Goal: Task Accomplishment & Management: Manage account settings

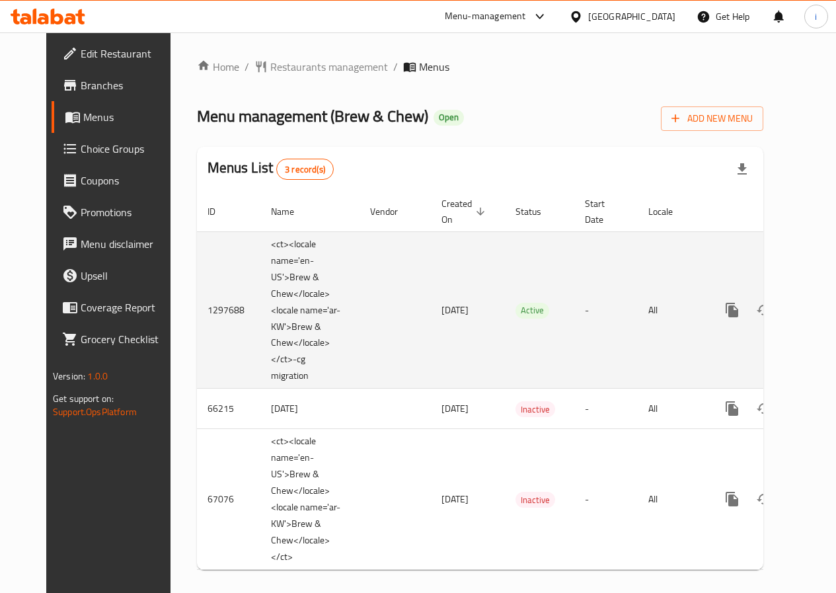
scroll to position [24, 0]
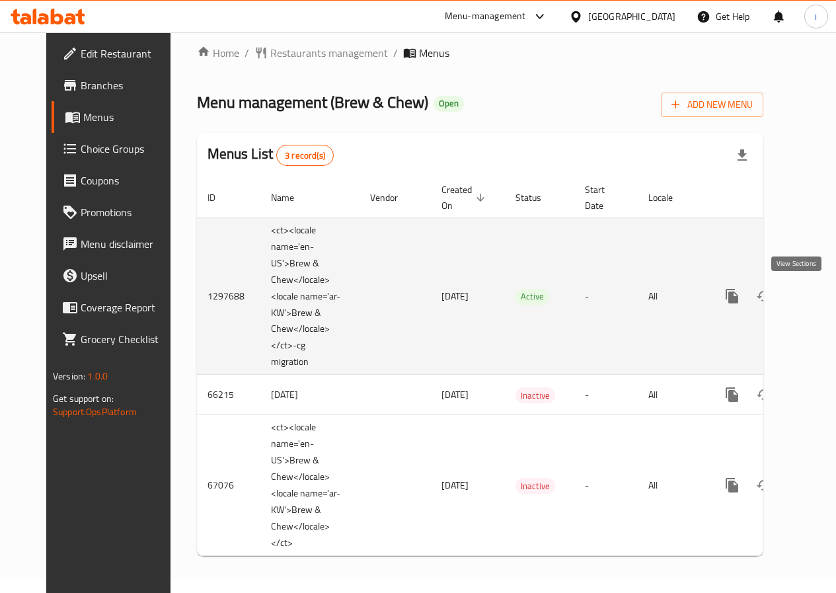
click at [820, 288] on icon "enhanced table" at bounding box center [828, 296] width 16 height 16
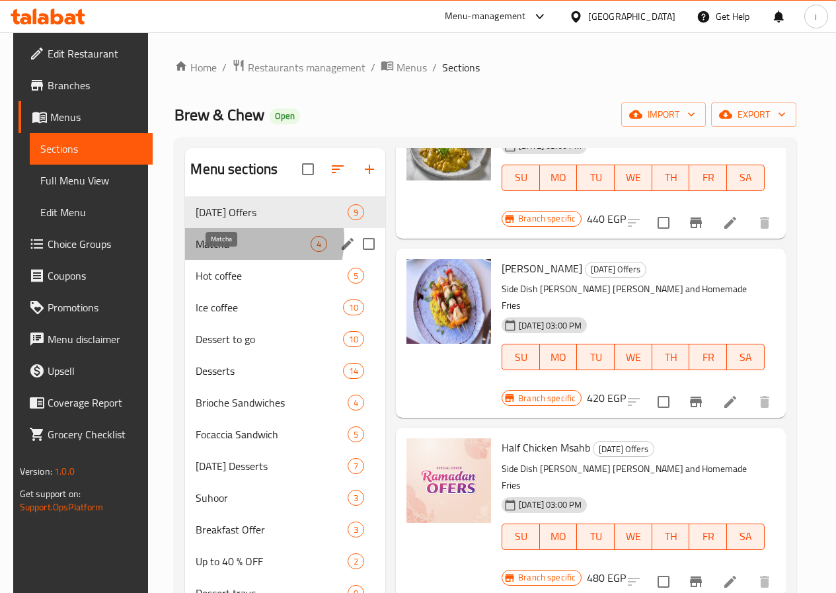
click at [234, 252] on span "Matcha" at bounding box center [253, 244] width 115 height 16
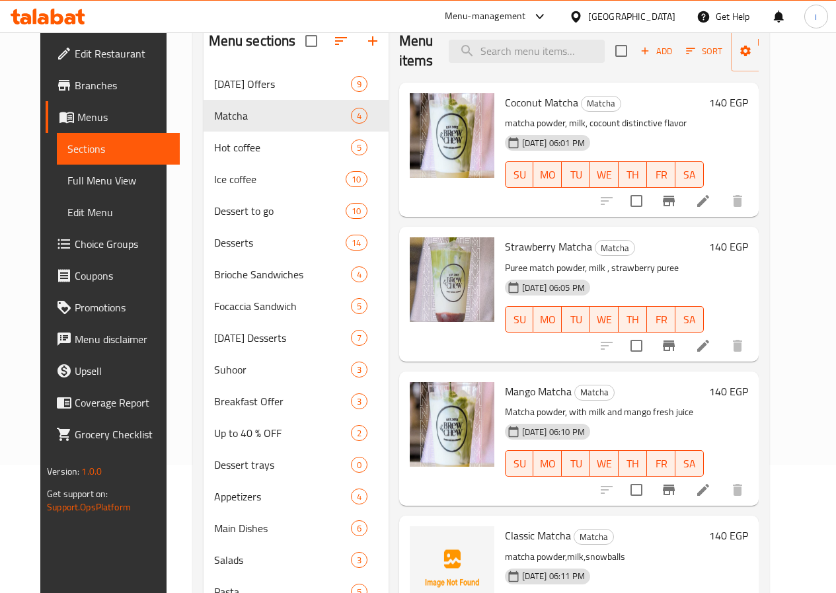
scroll to position [198, 0]
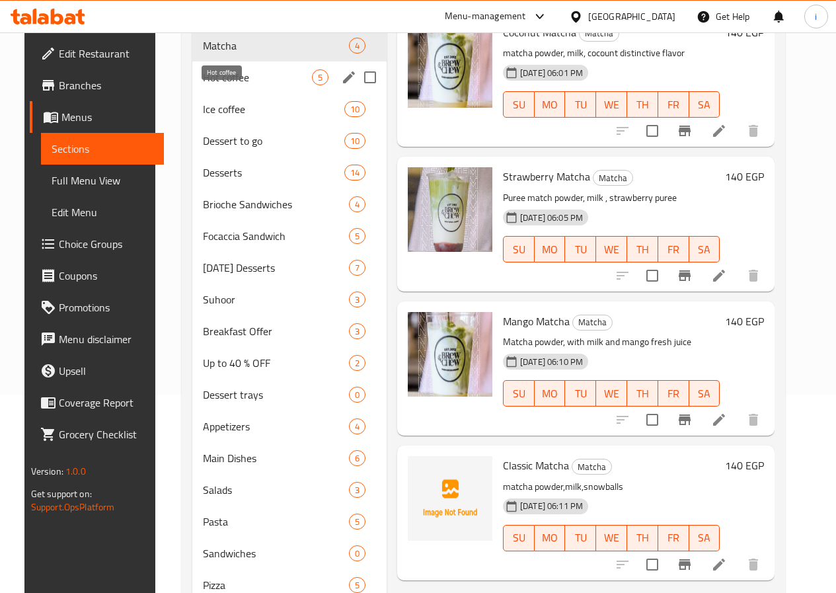
click at [213, 85] on span "Hot coffee" at bounding box center [257, 77] width 109 height 16
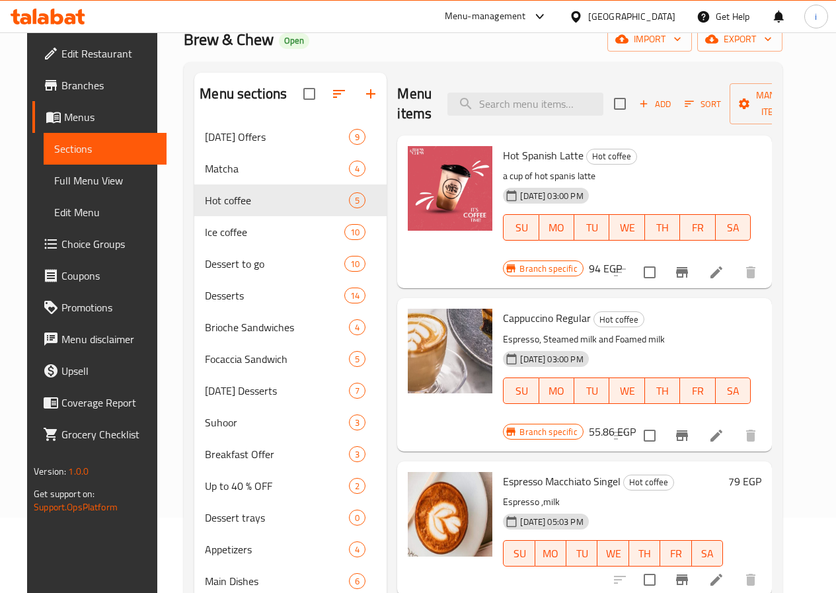
scroll to position [66, 0]
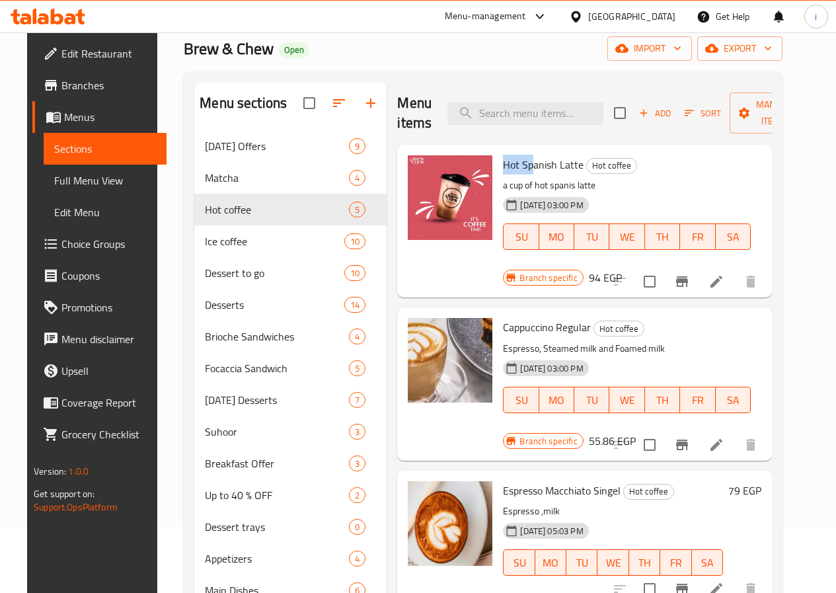
drag, startPoint x: 443, startPoint y: 161, endPoint x: 483, endPoint y: 164, distance: 39.7
click at [498, 163] on div "Hot Spanish Latte Hot coffee a cup of hot spanis latte [DATE] 03:00 PM SU MO TU…" at bounding box center [627, 212] width 258 height 124
click at [503, 172] on span "Hot Spanish Latte" at bounding box center [543, 165] width 81 height 20
click at [408, 198] on img at bounding box center [450, 197] width 85 height 85
drag, startPoint x: 455, startPoint y: 163, endPoint x: 498, endPoint y: 164, distance: 42.3
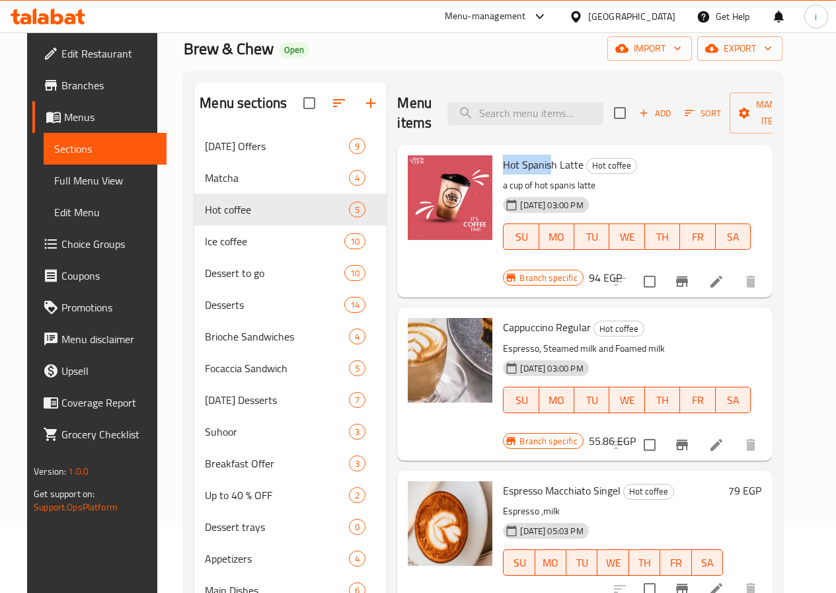
click at [503, 164] on span "Hot Spanish Latte" at bounding box center [543, 165] width 81 height 20
click at [616, 176] on div "Hot Spanish Latte Hot coffee a cup of hot spanis latte [DATE] 03:00 PM SU MO TU…" at bounding box center [627, 212] width 258 height 124
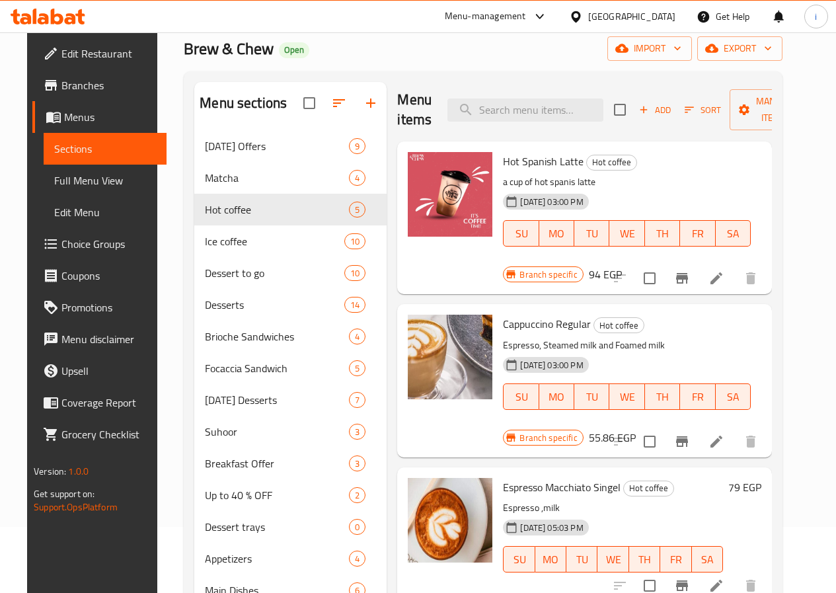
scroll to position [0, 0]
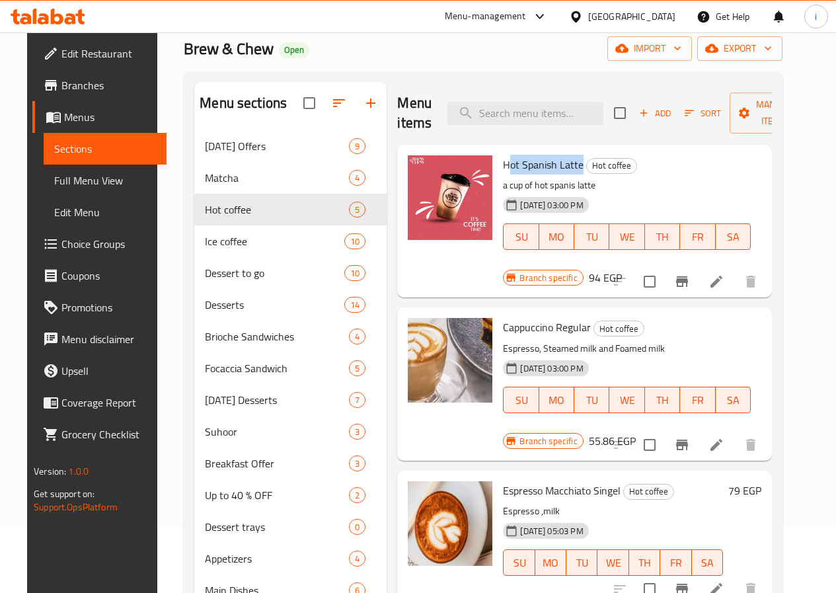
drag, startPoint x: 453, startPoint y: 155, endPoint x: 593, endPoint y: 174, distance: 141.5
click at [533, 161] on h6 "Hot Spanish Latte Hot coffee" at bounding box center [626, 164] width 247 height 19
click at [621, 180] on p "a cup of hot spanis latte" at bounding box center [626, 185] width 247 height 17
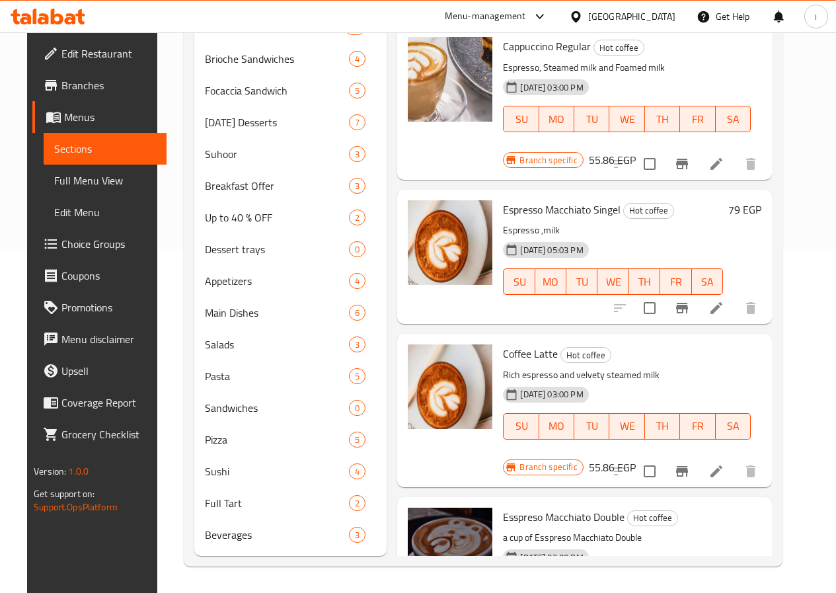
scroll to position [364, 0]
drag, startPoint x: 453, startPoint y: 440, endPoint x: 529, endPoint y: 440, distance: 76.7
click at [508, 507] on span "Esspreso Macchiato Double" at bounding box center [564, 517] width 122 height 20
click at [531, 507] on span "Esspreso Macchiato Double" at bounding box center [564, 517] width 122 height 20
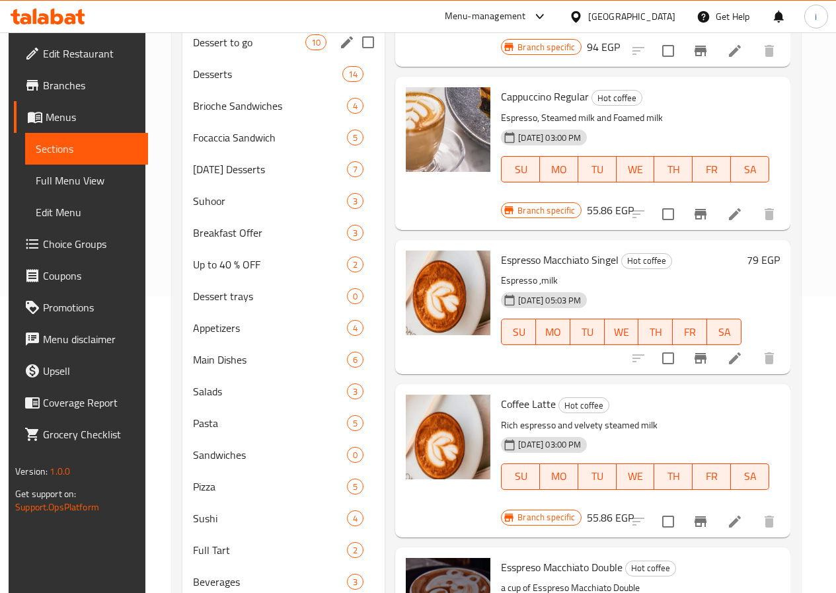
scroll to position [165, 0]
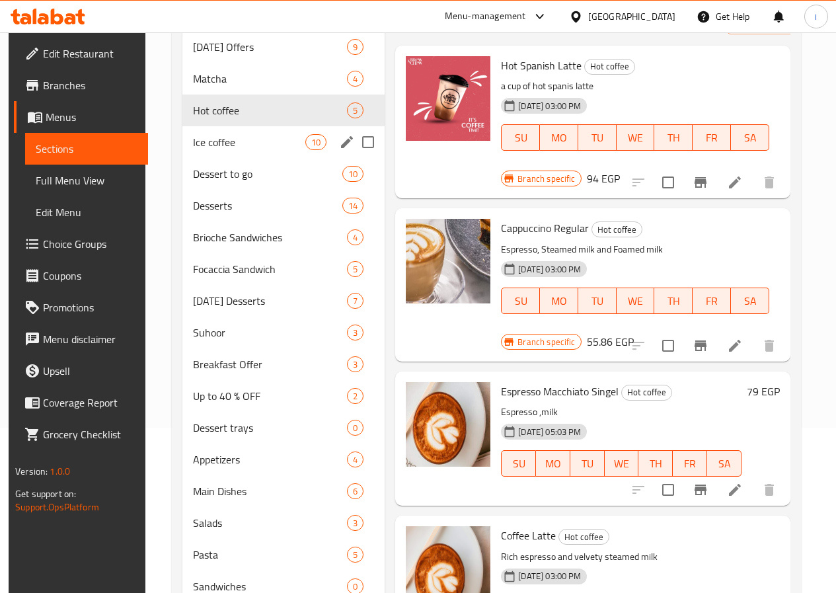
click at [219, 150] on span "Ice coffee" at bounding box center [249, 142] width 112 height 16
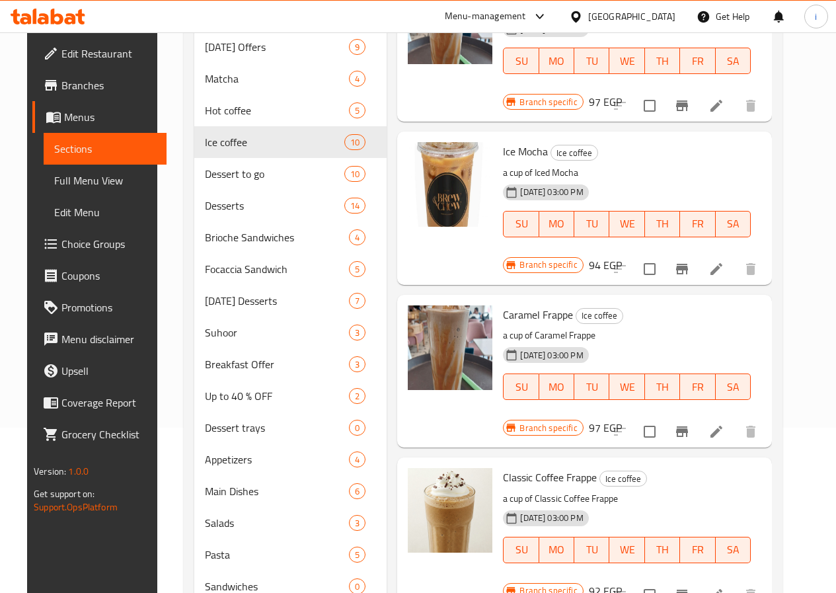
scroll to position [726, 0]
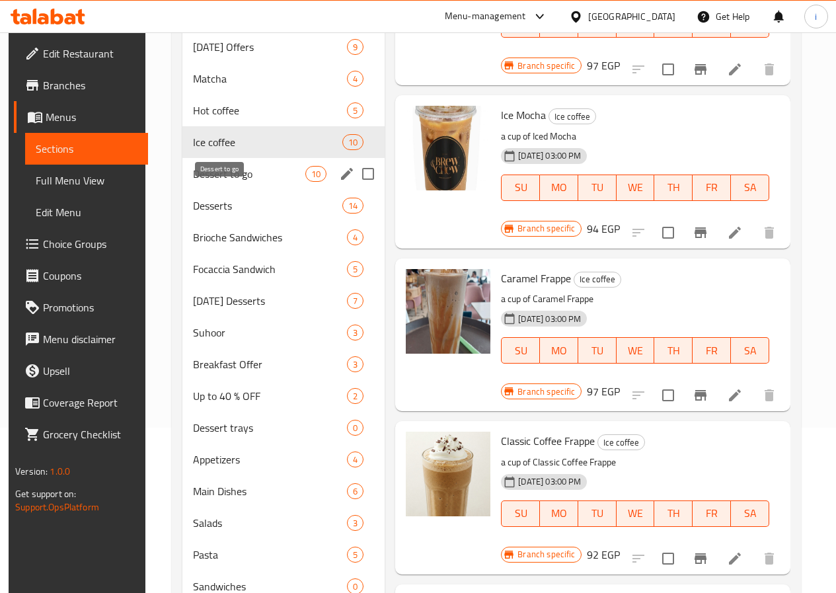
click at [222, 182] on span "Dessert to go" at bounding box center [249, 174] width 112 height 16
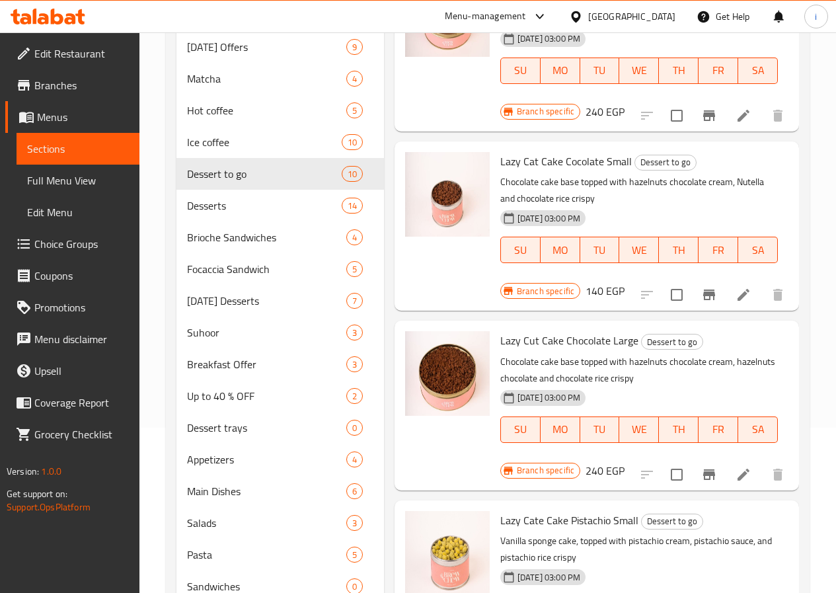
scroll to position [197, 0]
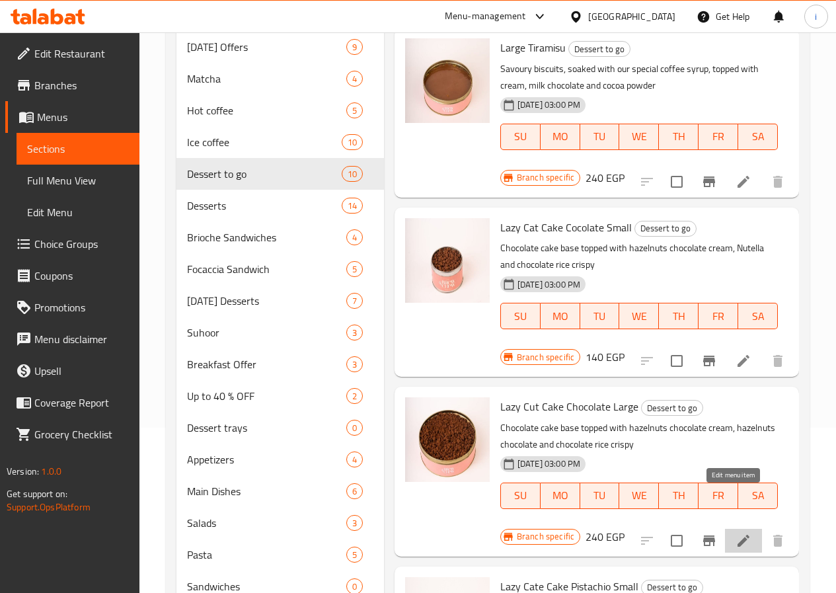
click at [739, 533] on icon at bounding box center [744, 541] width 16 height 16
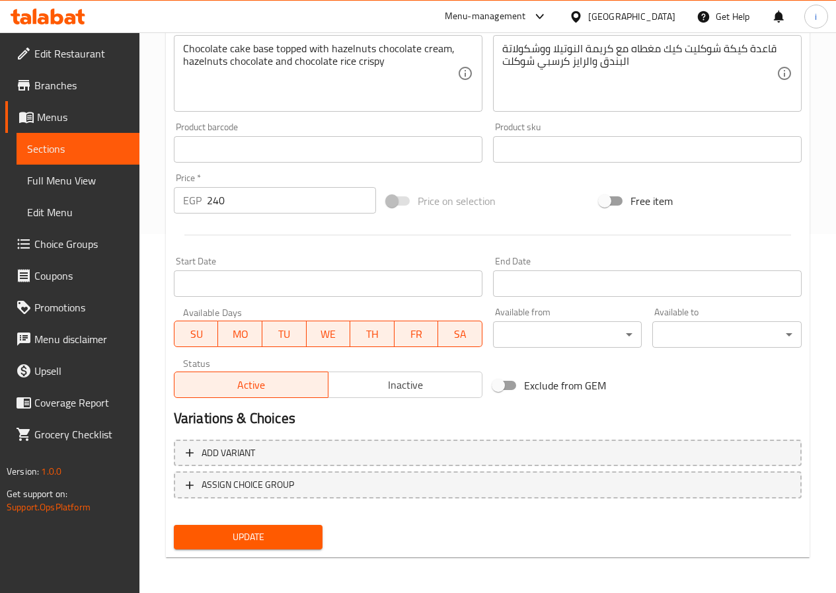
scroll to position [360, 0]
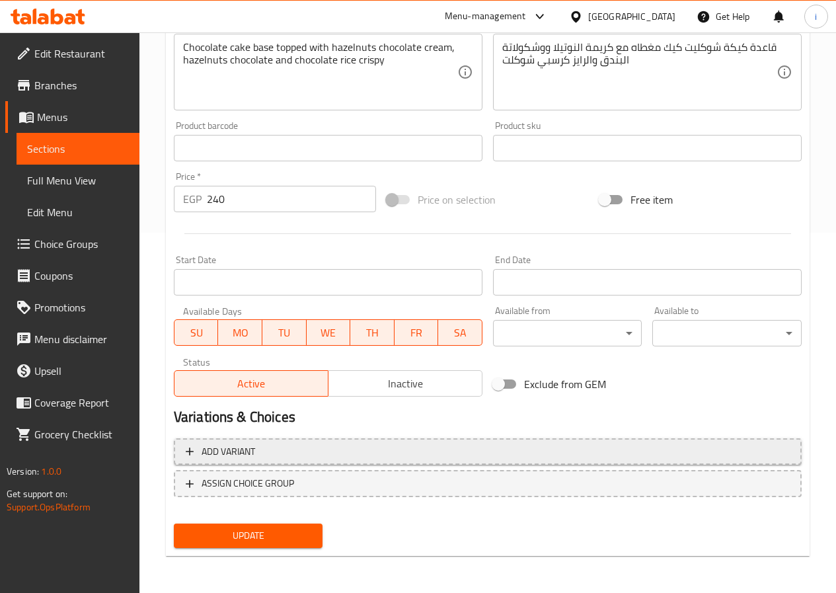
click at [311, 450] on span "Add variant" at bounding box center [488, 451] width 604 height 17
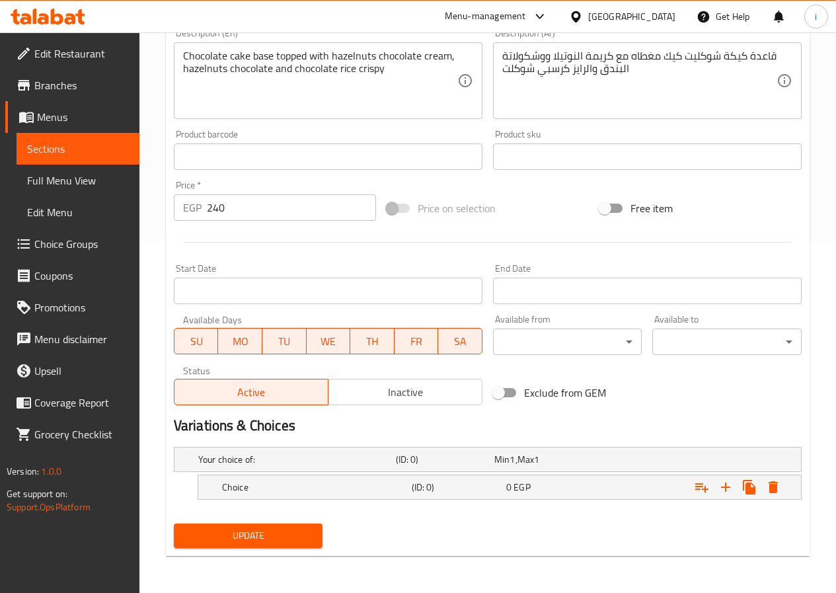
scroll to position [352, 0]
click at [442, 459] on h5 "(ID: 0)" at bounding box center [442, 459] width 93 height 13
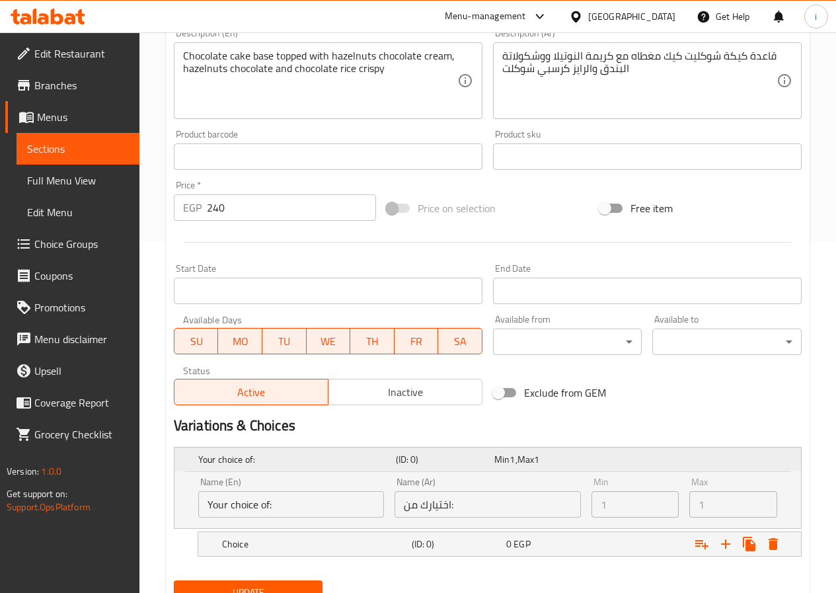
click at [375, 445] on div "Your choice of: (ID: 0) Min 1 , Max 1" at bounding box center [492, 459] width 592 height 29
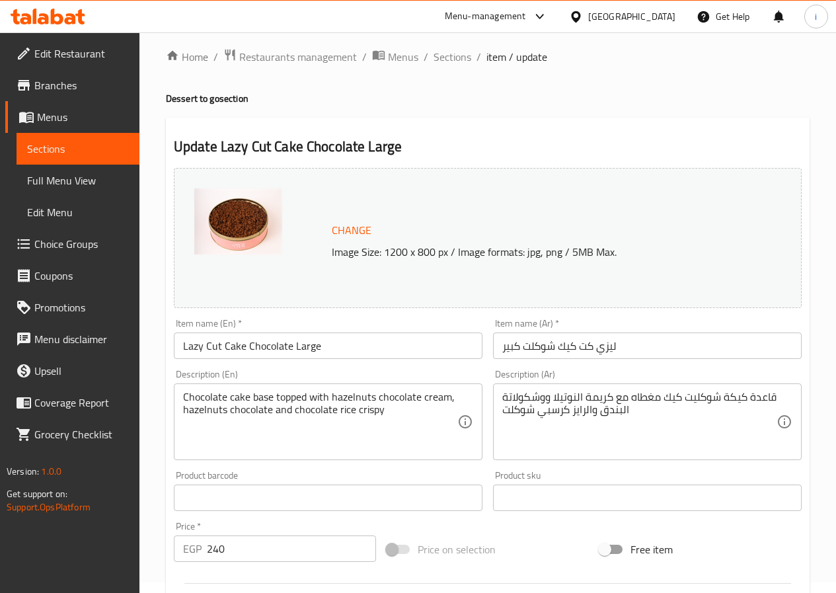
scroll to position [0, 0]
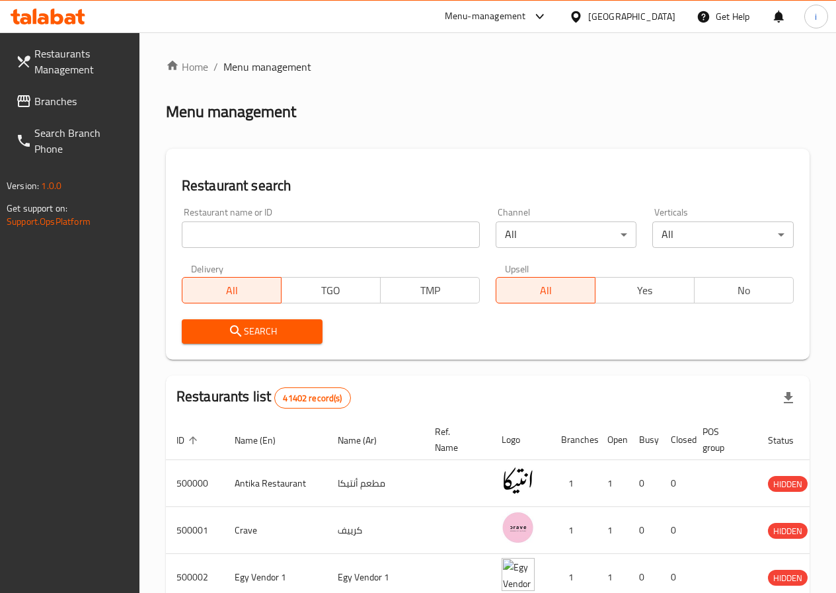
click at [245, 233] on input "search" at bounding box center [331, 234] width 298 height 26
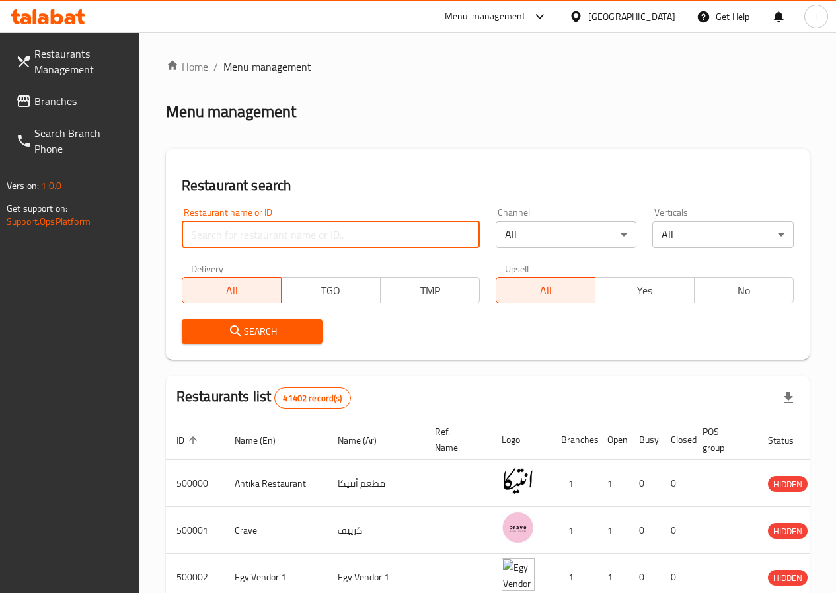
type input "brew"
click button "Search" at bounding box center [252, 331] width 141 height 24
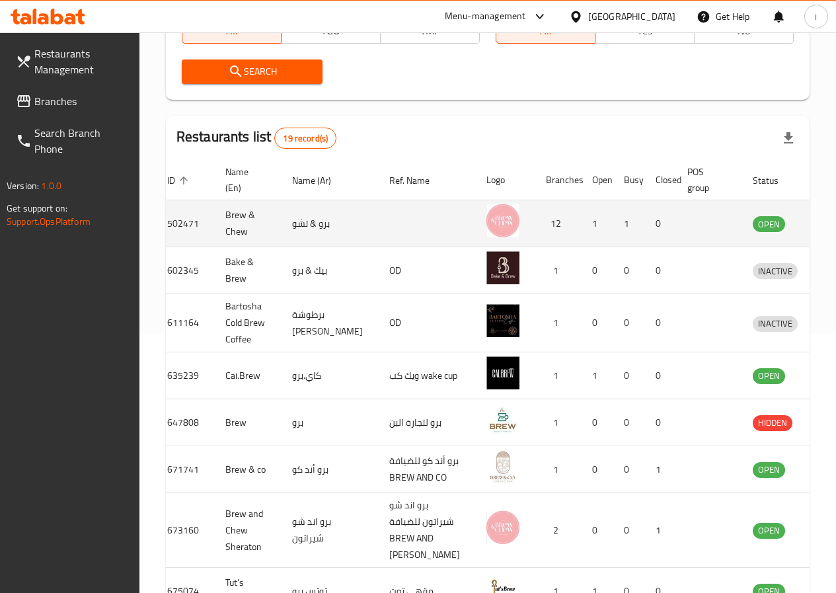
scroll to position [259, 0]
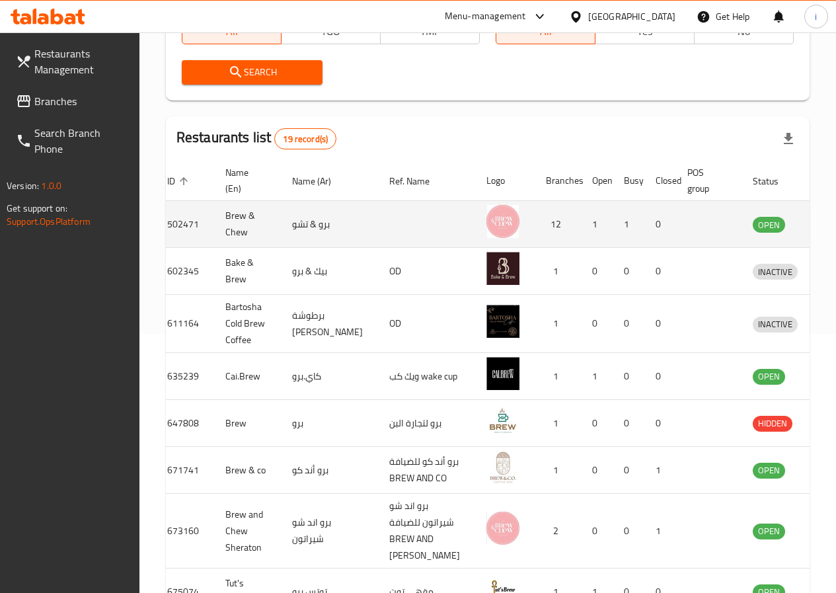
click at [226, 230] on td "Brew & Chew" at bounding box center [248, 224] width 67 height 47
click at [243, 211] on td "Brew & Chew" at bounding box center [248, 224] width 67 height 47
click at [825, 221] on icon "enhanced table" at bounding box center [832, 224] width 15 height 11
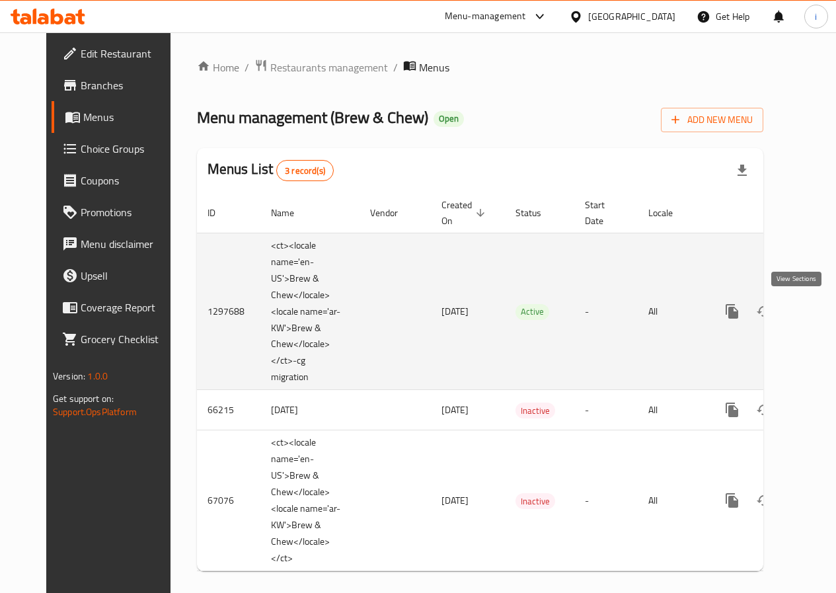
click at [822, 311] on icon "enhanced table" at bounding box center [828, 311] width 12 height 12
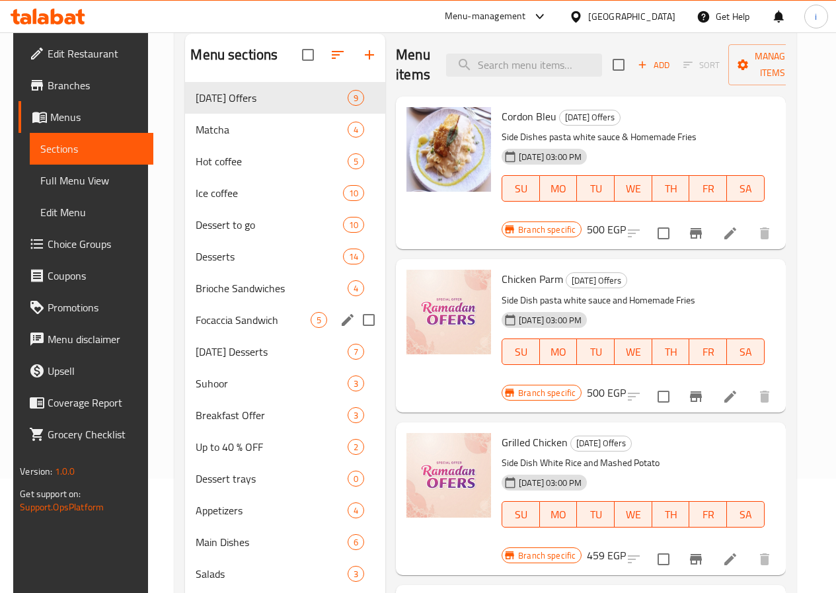
scroll to position [132, 0]
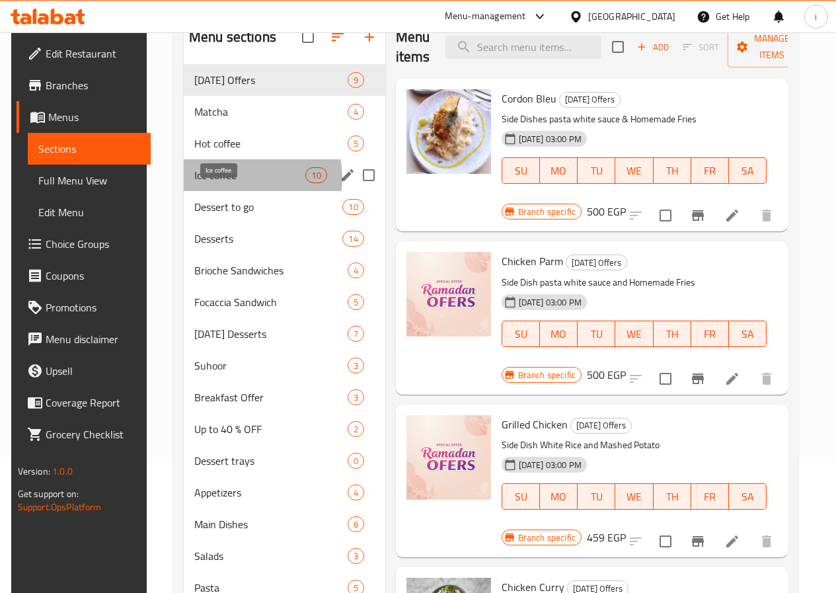
click at [236, 183] on span "Ice coffee" at bounding box center [249, 175] width 111 height 16
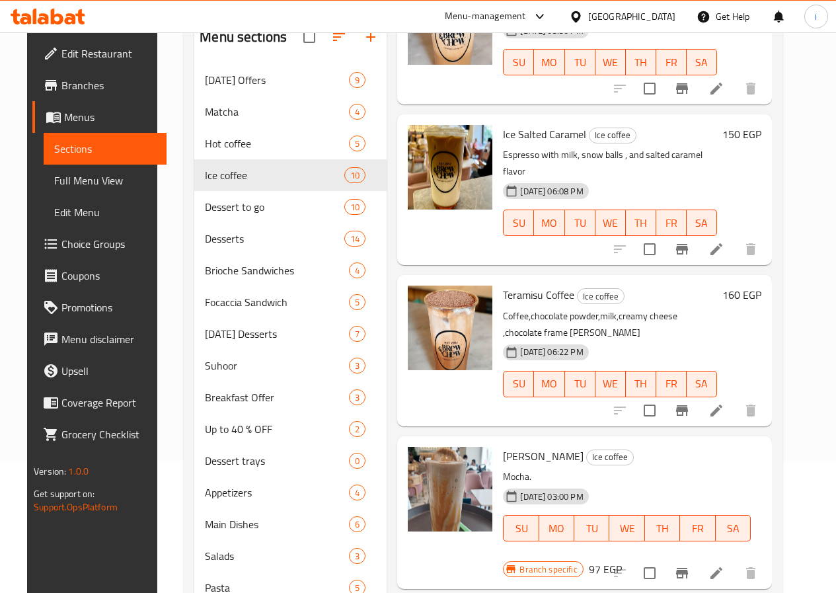
scroll to position [397, 0]
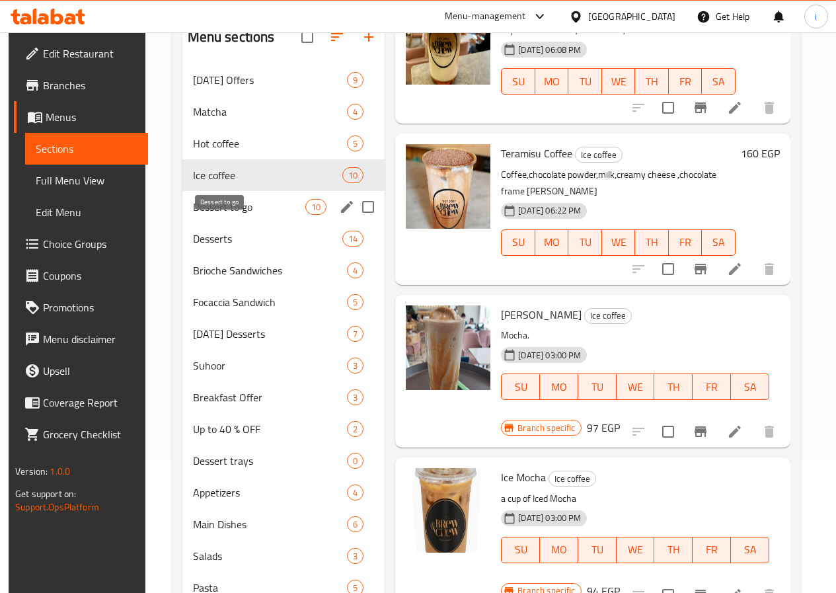
click at [219, 215] on span "Dessert to go" at bounding box center [249, 207] width 112 height 16
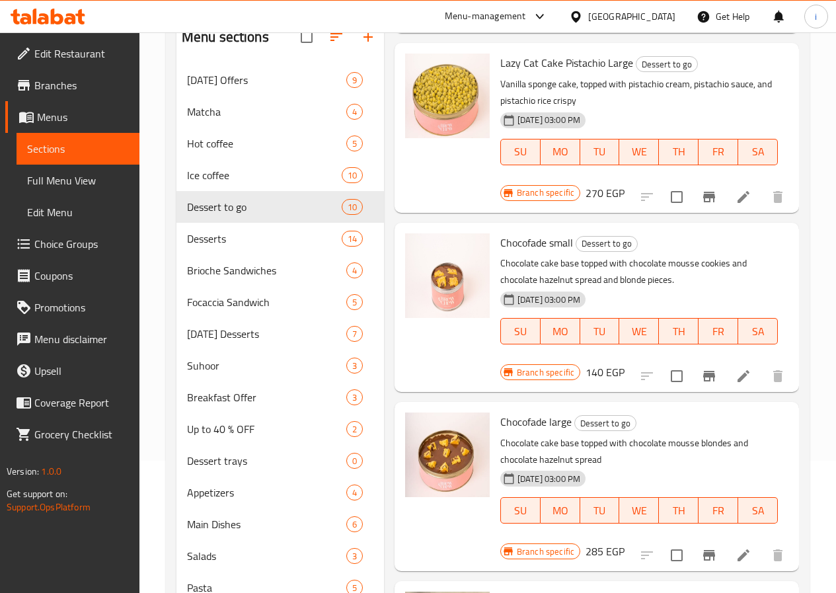
scroll to position [940, 0]
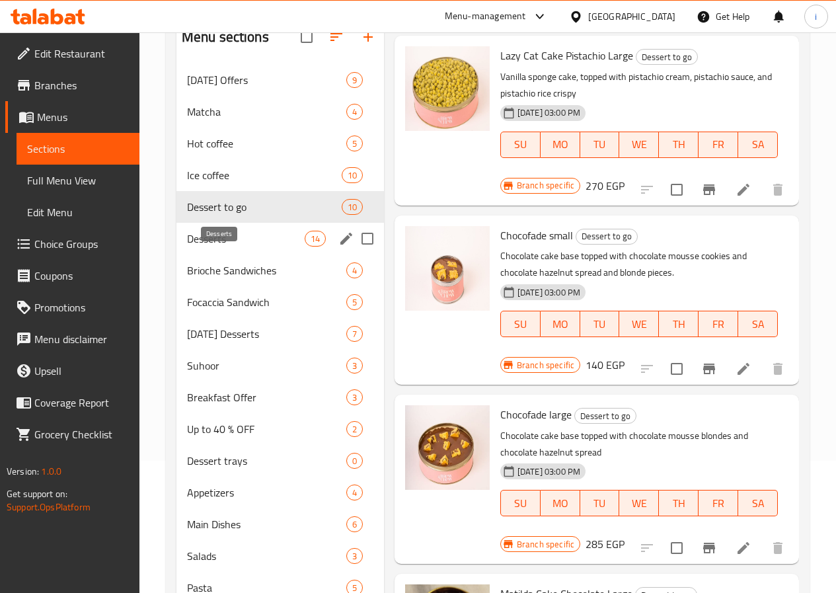
click at [239, 247] on span "Desserts" at bounding box center [246, 239] width 118 height 16
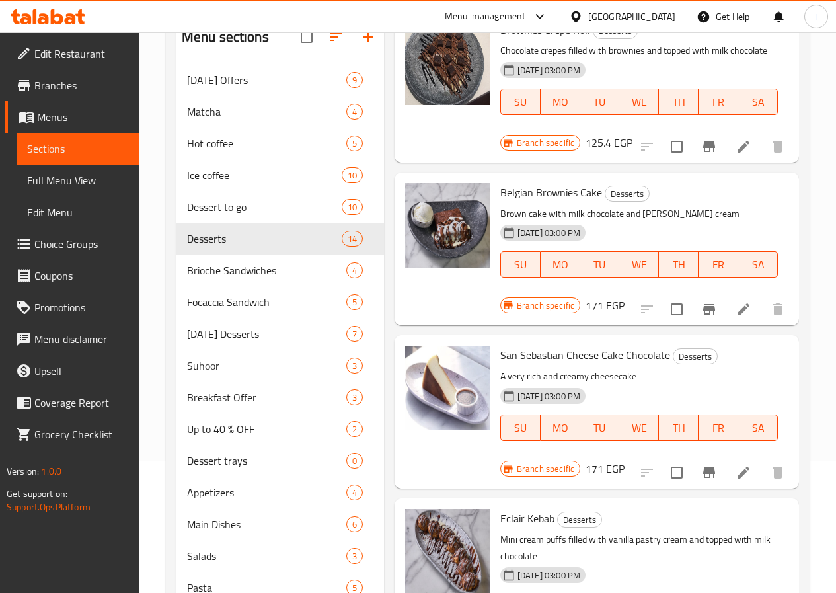
scroll to position [1540, 0]
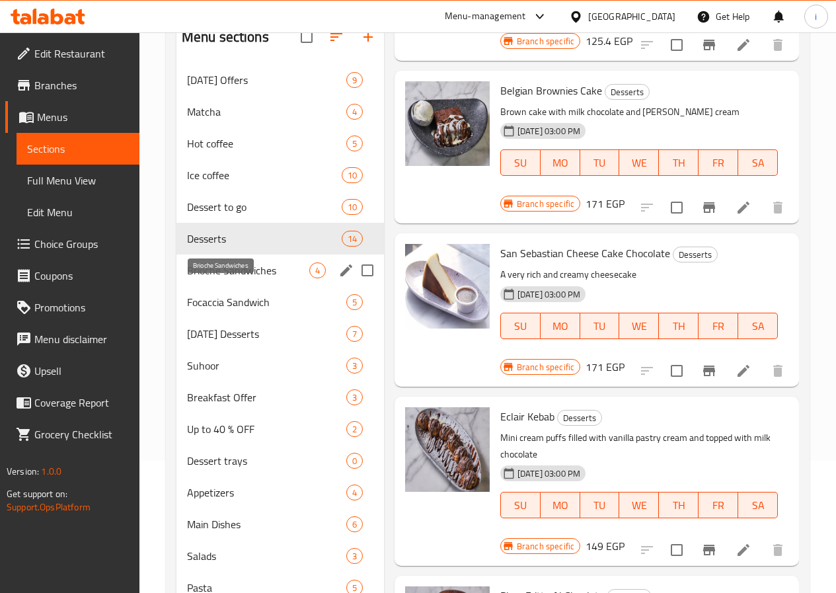
click at [225, 278] on span "Brioche Sandwiches" at bounding box center [248, 270] width 122 height 16
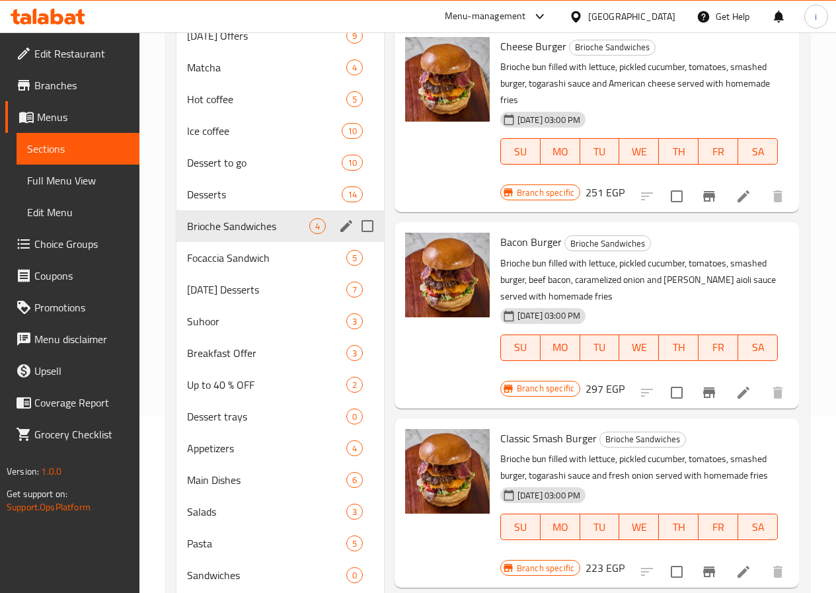
scroll to position [165, 0]
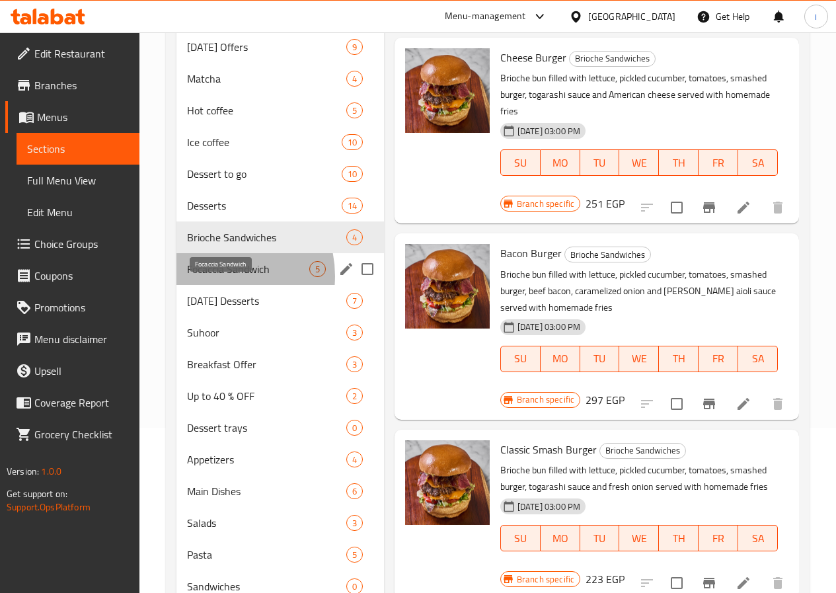
click at [215, 277] on span "Focaccia Sandwich" at bounding box center [248, 269] width 122 height 16
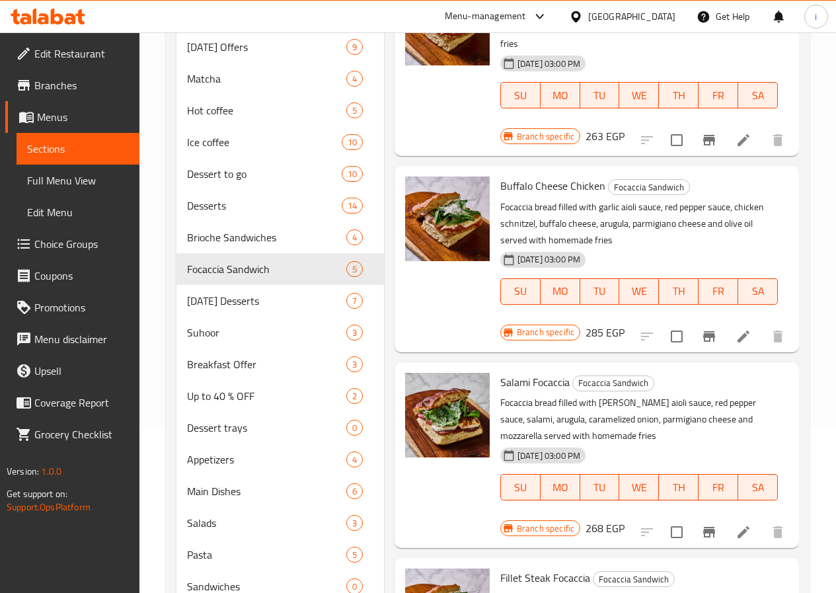
scroll to position [218, 0]
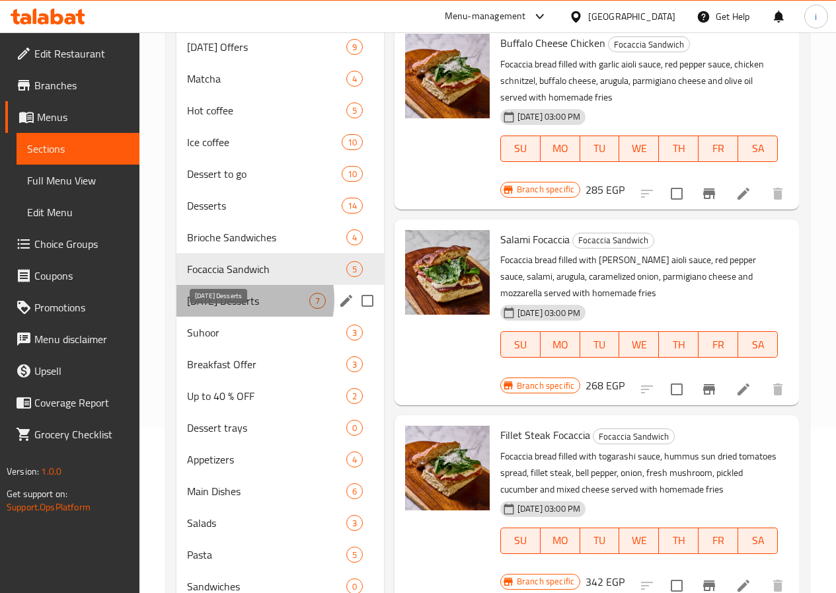
click at [230, 309] on span "[DATE] Desserts" at bounding box center [248, 301] width 122 height 16
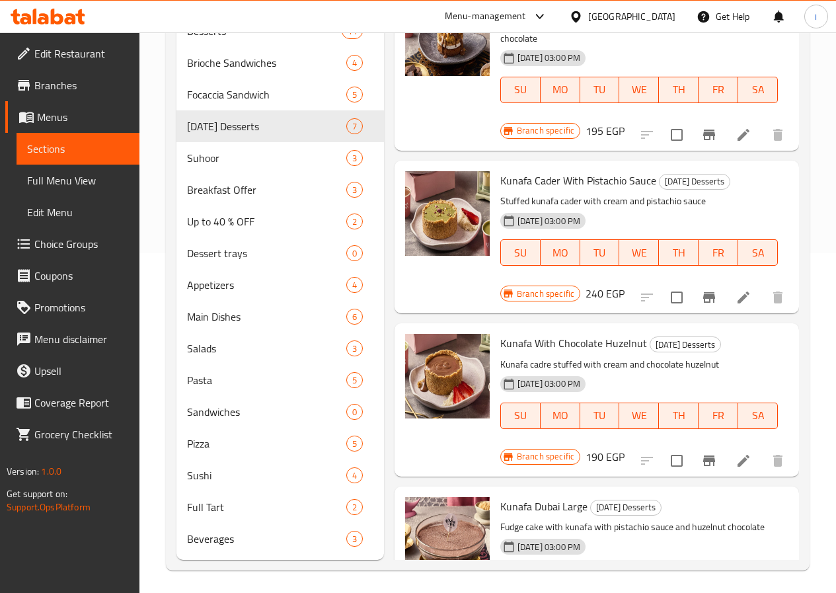
scroll to position [364, 0]
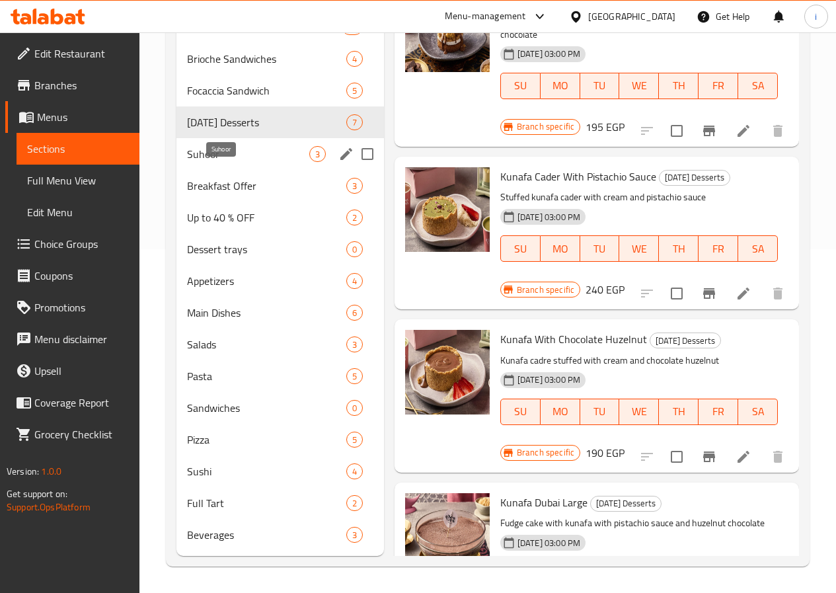
click at [221, 157] on span "Suhoor" at bounding box center [248, 154] width 122 height 16
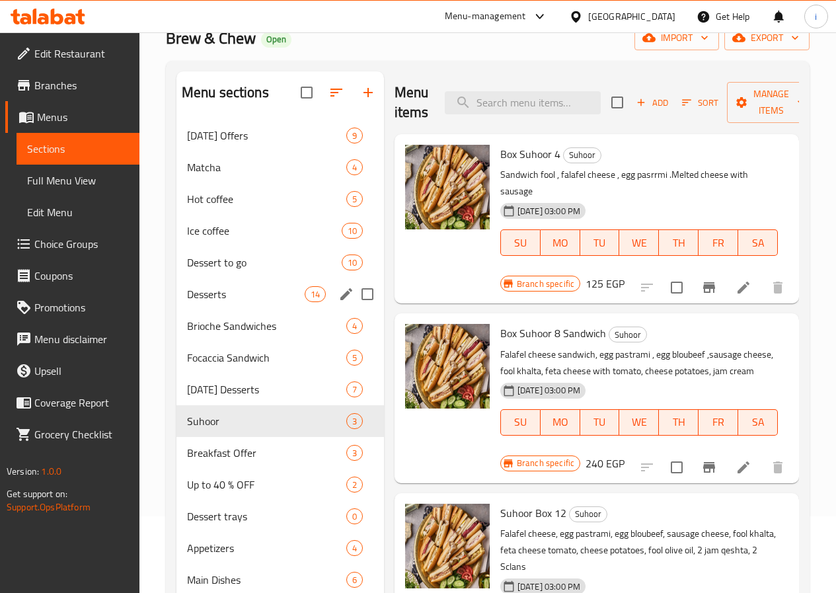
scroll to position [198, 0]
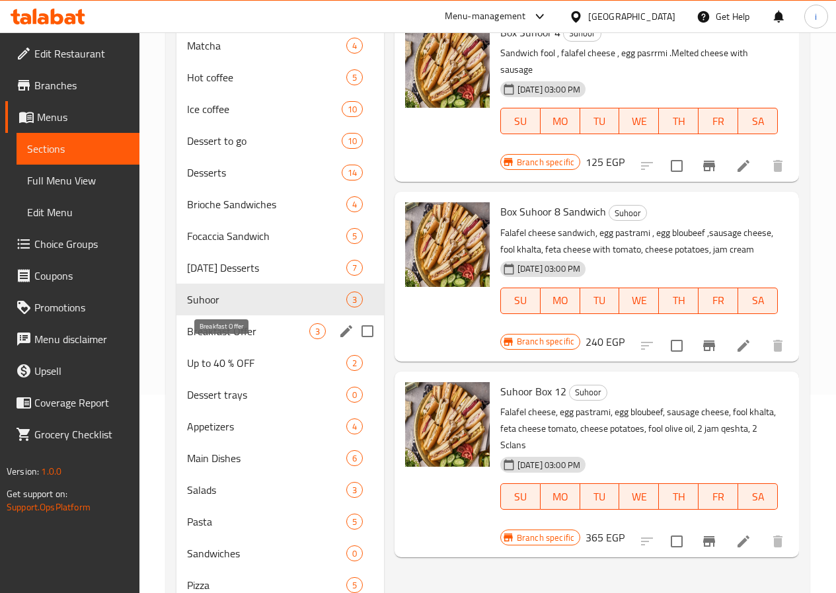
click at [208, 339] on span "Breakfast Offer" at bounding box center [248, 331] width 122 height 16
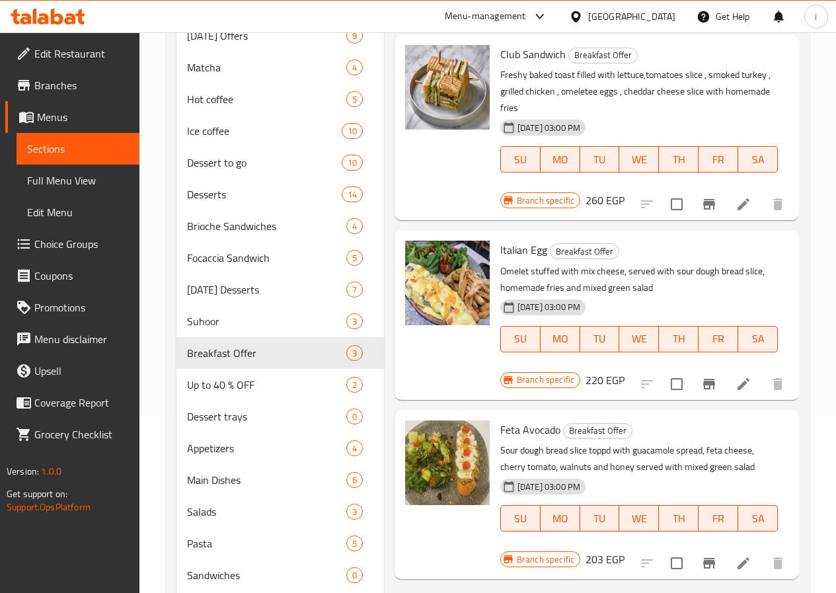
scroll to position [198, 0]
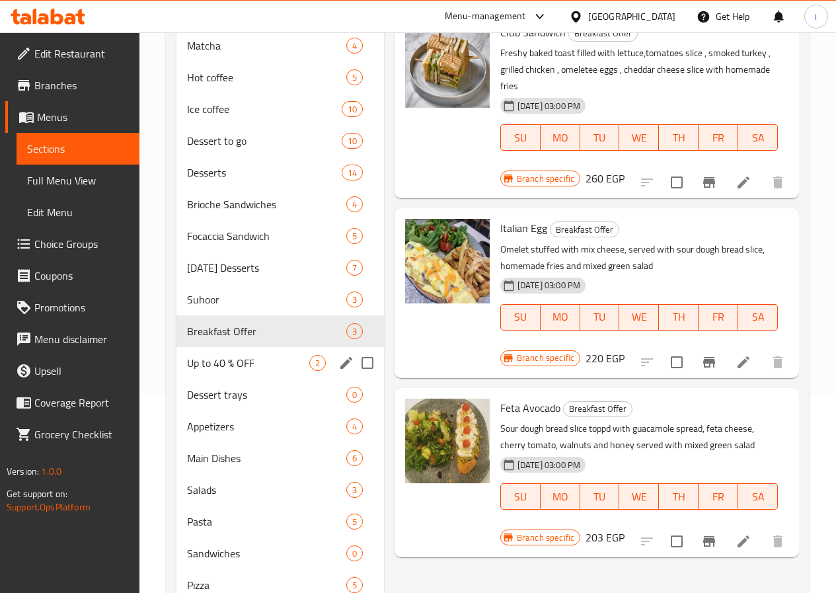
click at [216, 379] on div "Up to 40 % OFF 2" at bounding box center [280, 363] width 208 height 32
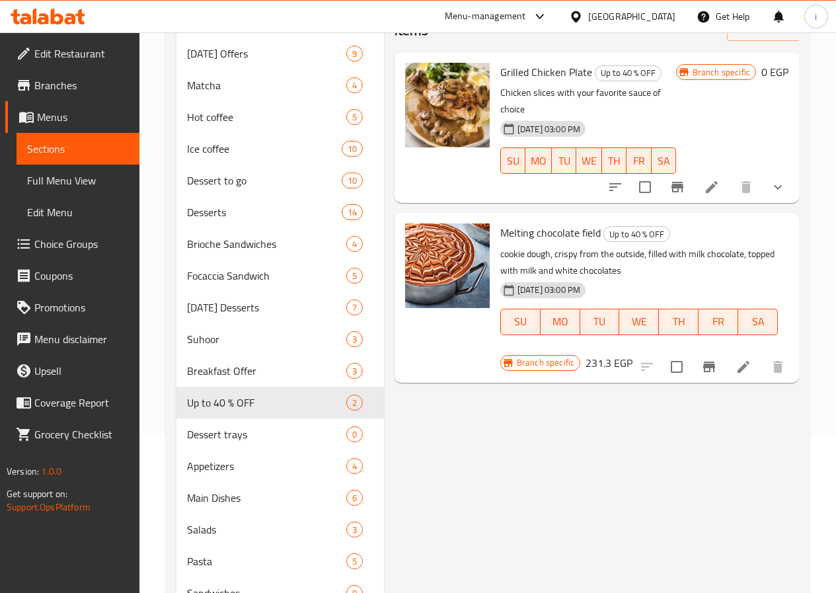
scroll to position [66, 0]
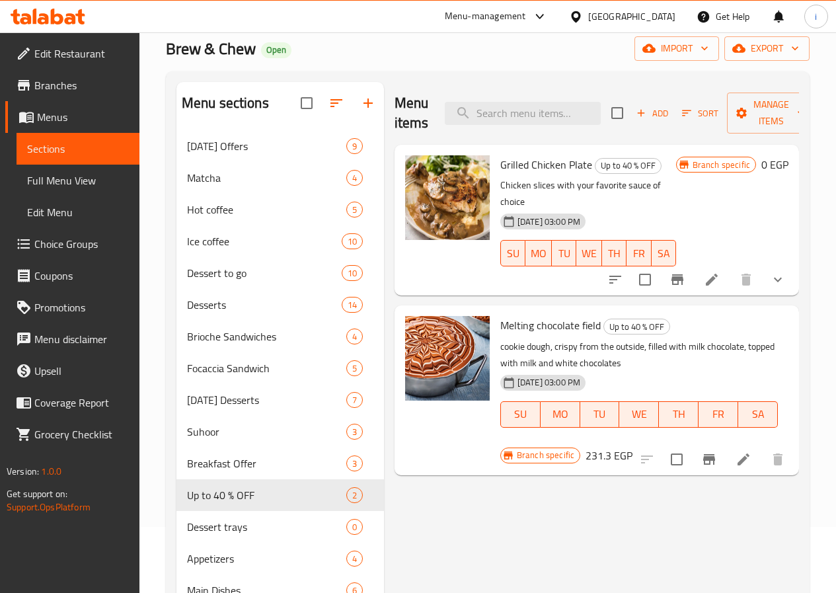
click at [773, 165] on h6 "0 EGP" at bounding box center [774, 164] width 27 height 19
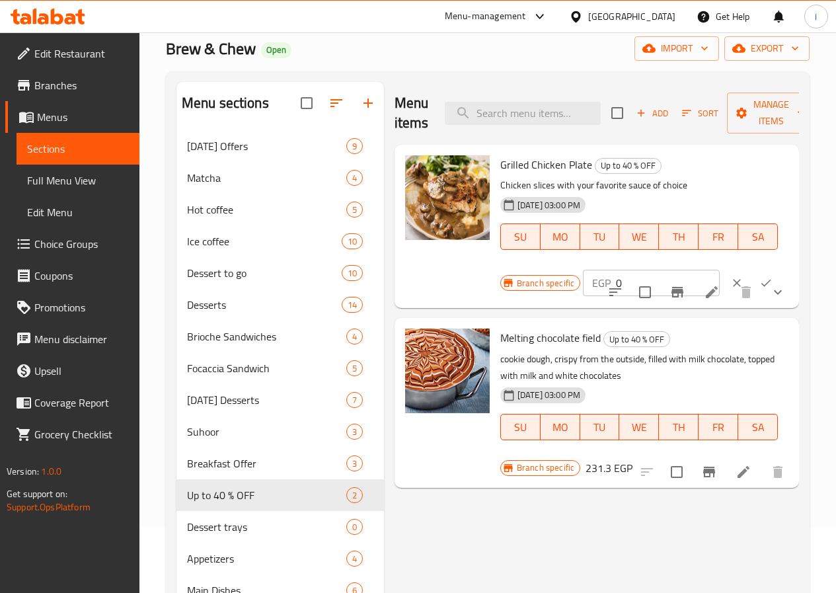
click at [773, 165] on h6 "Grilled Chicken Plate Up to 40 % OFF" at bounding box center [639, 164] width 278 height 19
click at [757, 161] on h6 "Grilled Chicken Plate Up to 40 % OFF" at bounding box center [639, 164] width 278 height 19
click at [730, 283] on icon "clear" at bounding box center [736, 282] width 13 height 13
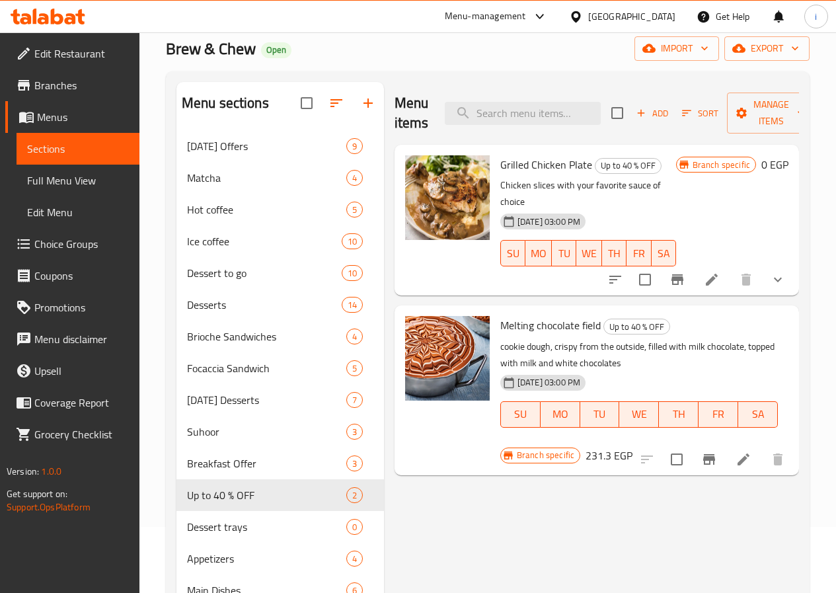
click at [632, 446] on h6 "231.3 EGP" at bounding box center [609, 455] width 47 height 19
click at [763, 316] on h6 "Melting chocolate field Up to 40 % OFF" at bounding box center [639, 325] width 278 height 19
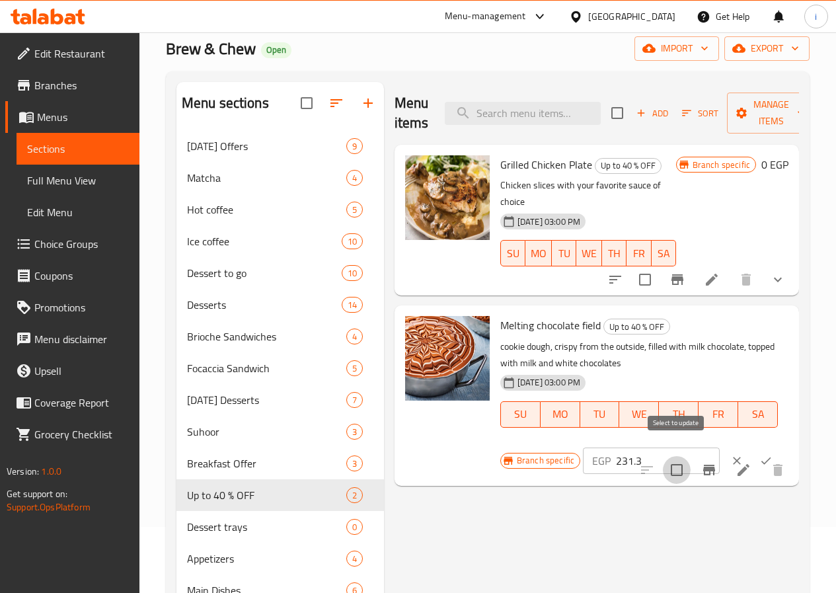
click at [683, 456] on input "checkbox" at bounding box center [677, 470] width 28 height 28
click at [674, 457] on input "checkbox" at bounding box center [677, 470] width 28 height 28
click at [683, 456] on input "checkbox" at bounding box center [677, 470] width 28 height 28
click at [677, 456] on input "checkbox" at bounding box center [677, 470] width 28 height 28
click at [687, 456] on input "checkbox" at bounding box center [677, 470] width 28 height 28
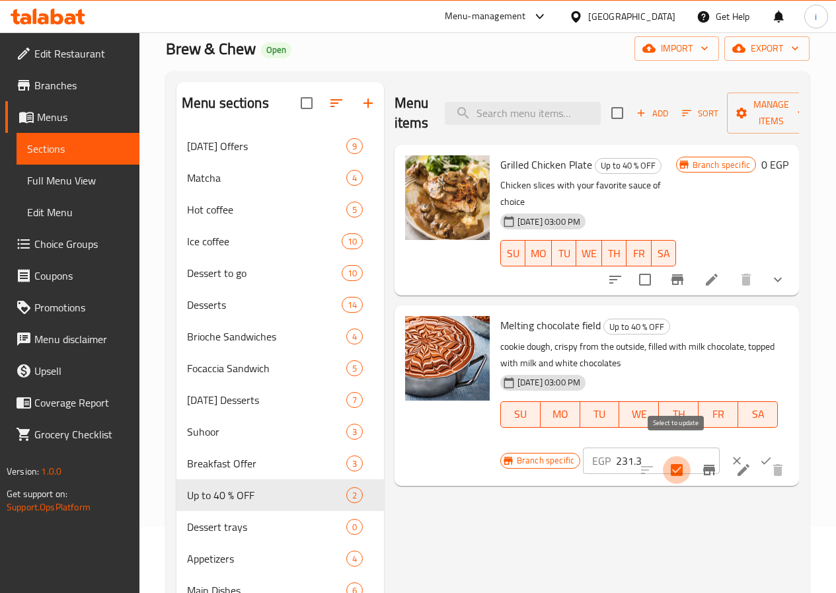
click at [683, 456] on input "checkbox" at bounding box center [677, 470] width 28 height 28
checkbox input "false"
click at [691, 440] on div "Melting chocolate field Up to 40 % OFF cookie dough, crispy from the outside, f…" at bounding box center [644, 395] width 299 height 169
click at [730, 454] on icon "clear" at bounding box center [736, 460] width 13 height 13
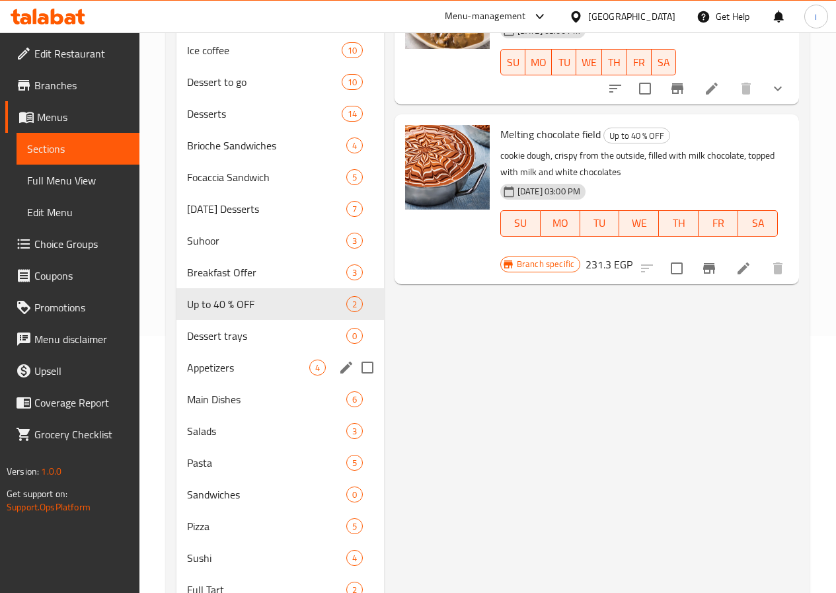
scroll to position [264, 0]
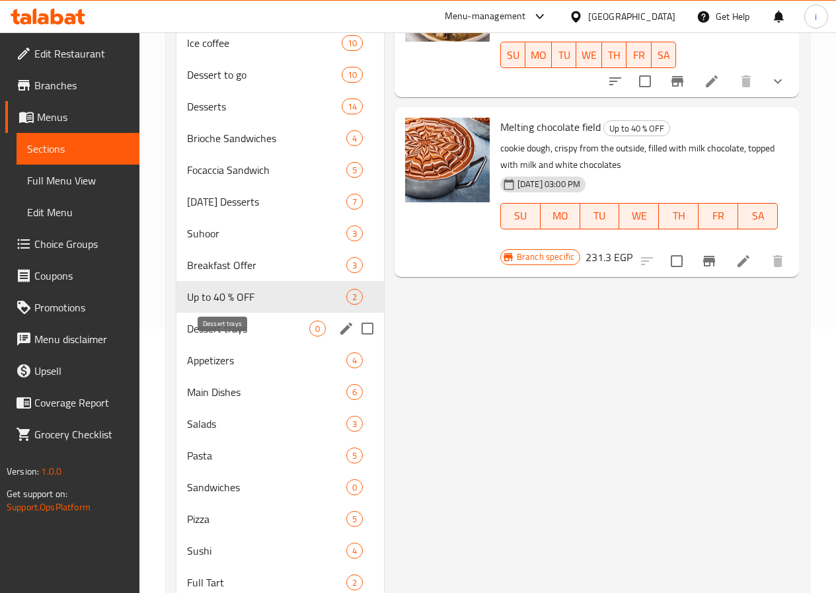
click at [228, 336] on span "Dessert trays" at bounding box center [248, 329] width 122 height 16
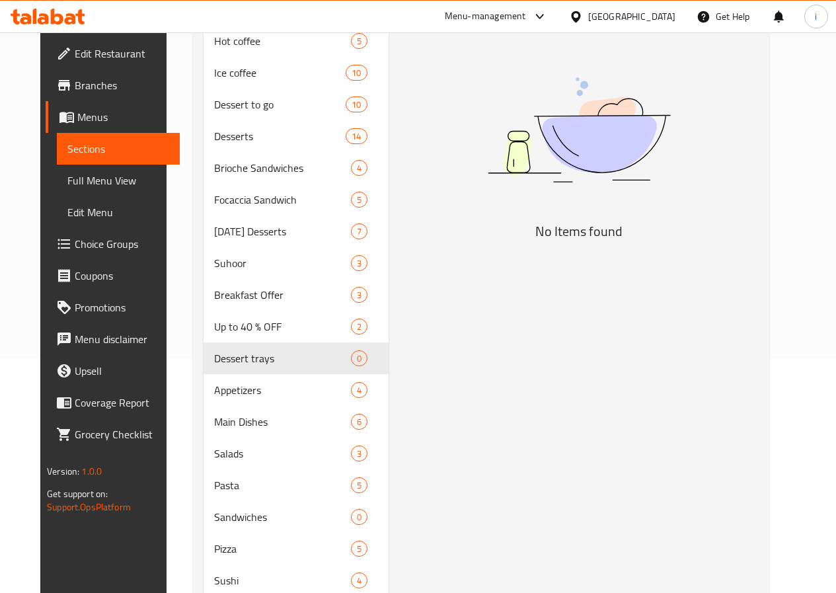
scroll to position [330, 0]
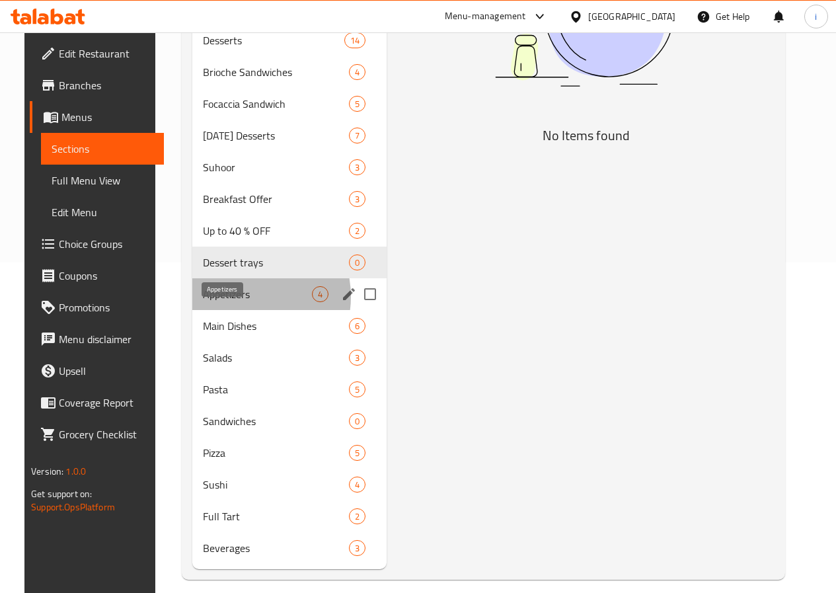
click at [225, 302] on span "Appetizers" at bounding box center [257, 294] width 109 height 16
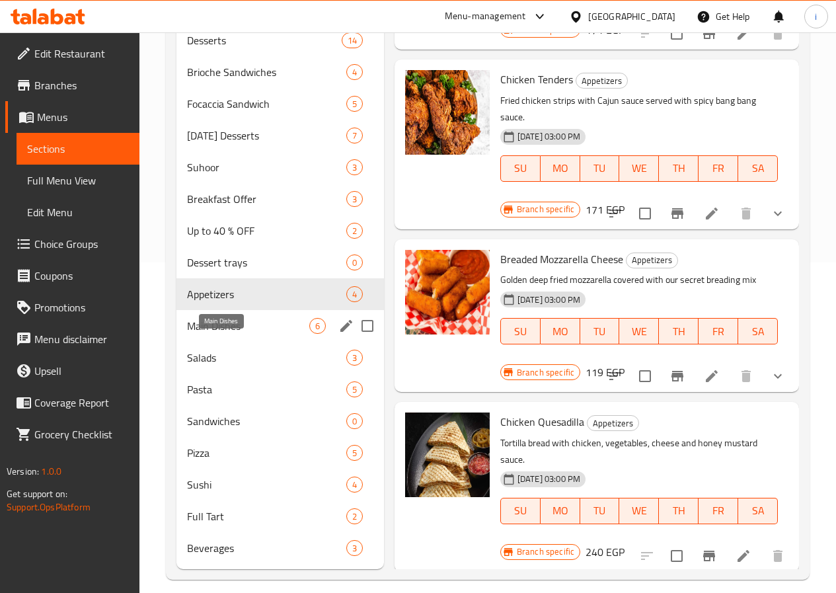
click at [213, 334] on span "Main Dishes" at bounding box center [248, 326] width 122 height 16
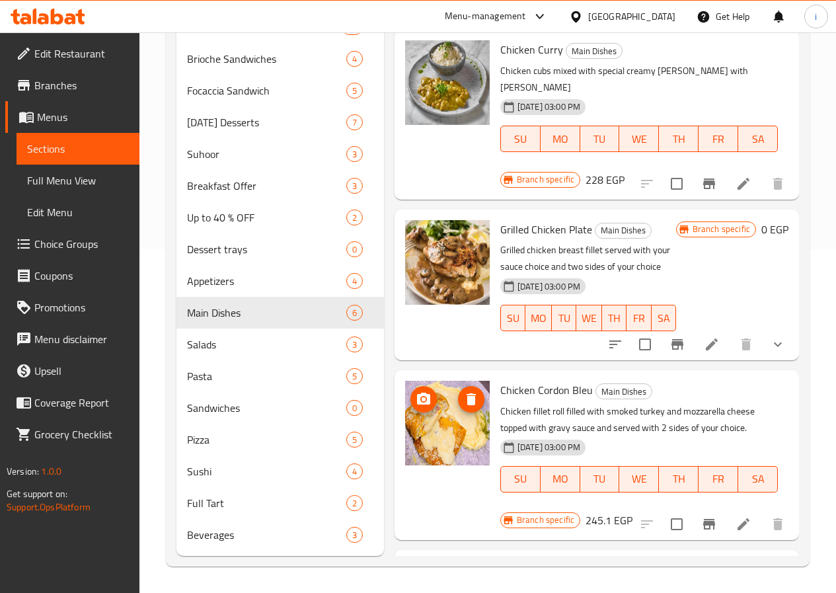
scroll to position [264, 0]
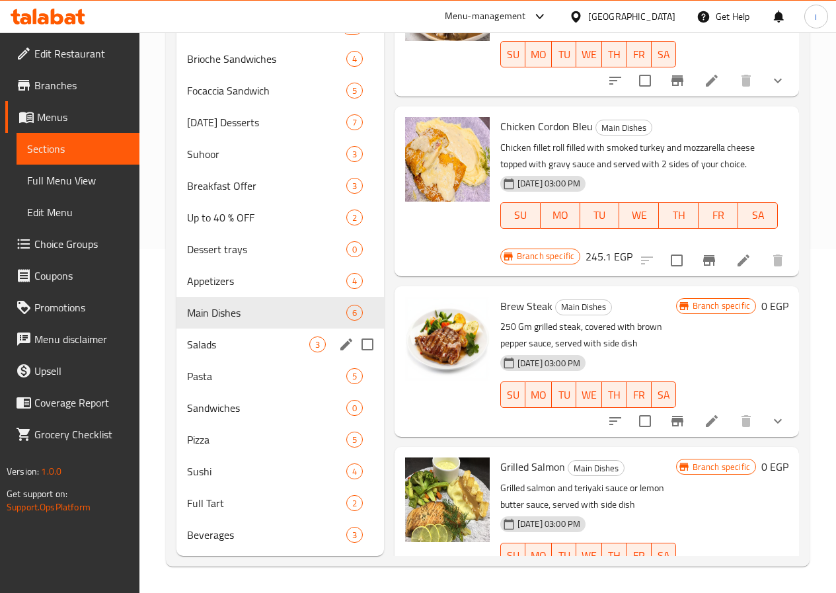
click at [219, 340] on span "Salads" at bounding box center [248, 344] width 122 height 16
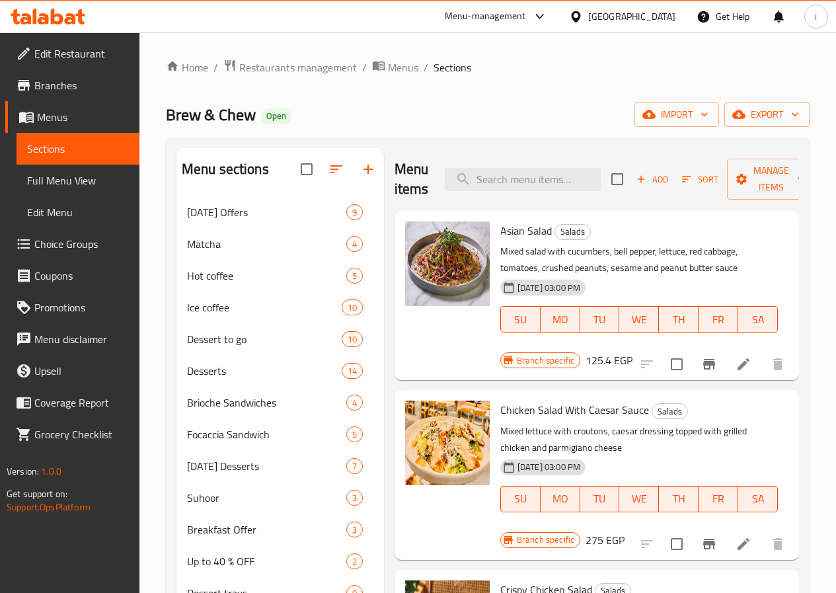
click at [91, 58] on span "Edit Restaurant" at bounding box center [81, 54] width 95 height 16
